Goal: Find specific page/section: Find specific page/section

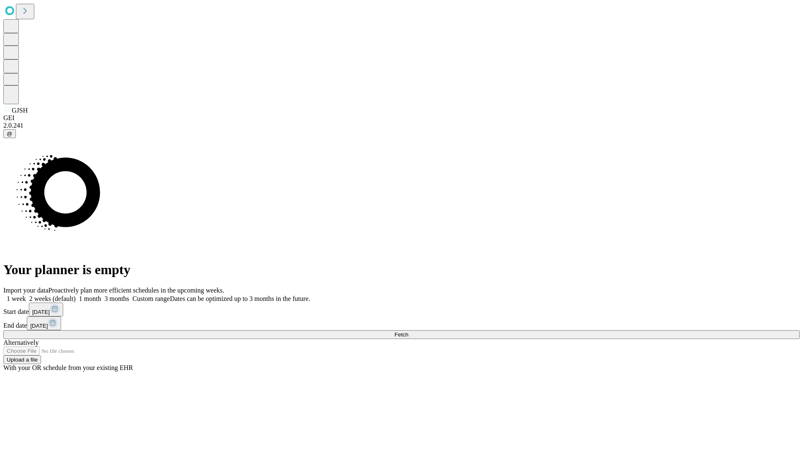
click at [408, 331] on span "Fetch" at bounding box center [401, 334] width 14 height 6
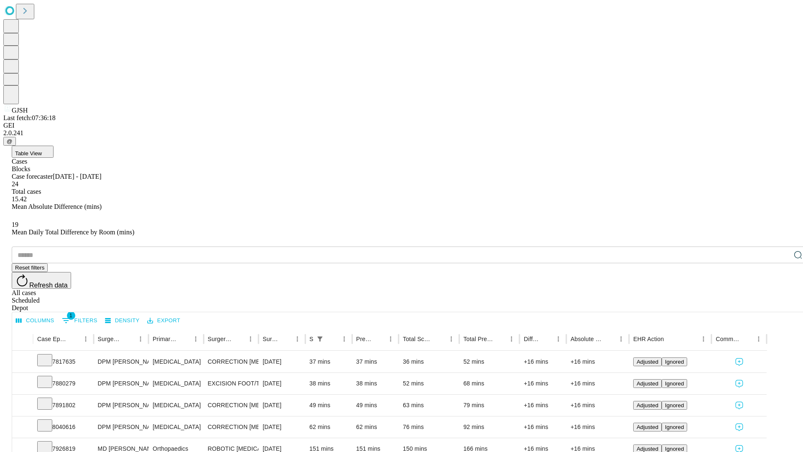
click at [781, 304] on div "Depot" at bounding box center [410, 308] width 796 height 8
